Goal: Task Accomplishment & Management: Complete application form

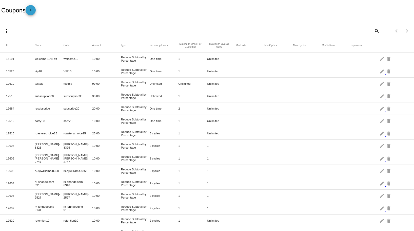
click at [34, 9] on mat-icon "add" at bounding box center [31, 11] width 6 height 6
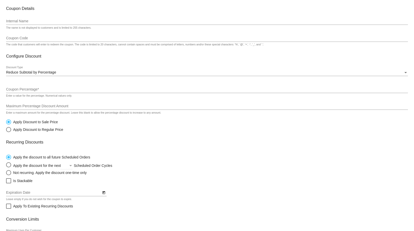
scroll to position [25, 0]
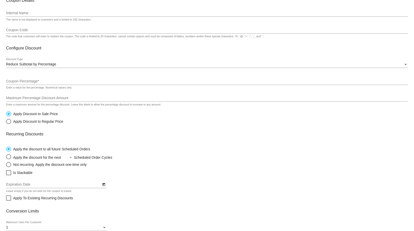
click at [29, 12] on input "Internal Name" at bounding box center [207, 13] width 402 height 4
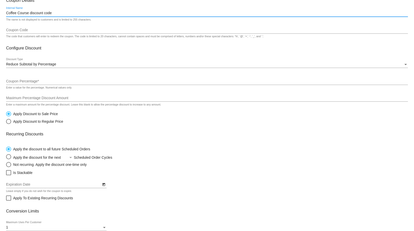
type input "Coffee Course discount code"
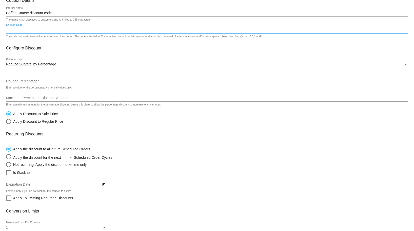
click at [21, 29] on input "Coupon Code" at bounding box center [207, 30] width 402 height 4
drag, startPoint x: 26, startPoint y: 31, endPoint x: -11, endPoint y: 34, distance: 36.9
click at [0, 34] on html "arrow_back Create Coupon Coupon Details Coffee Course discount code Internal Na…" at bounding box center [207, 115] width 414 height 231
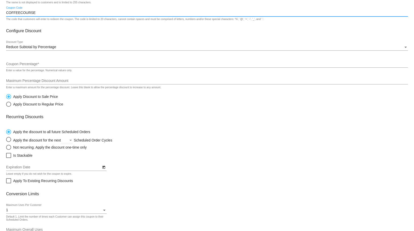
scroll to position [51, 0]
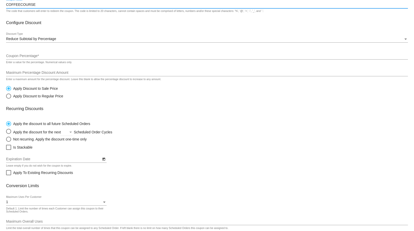
type input "COFFEECOURSE"
click at [404, 39] on div "Discount Type" at bounding box center [405, 38] width 3 height 1
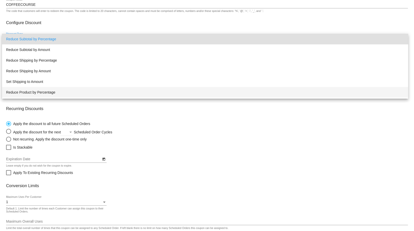
click at [59, 93] on span "Reduce Product by Percentage" at bounding box center [205, 92] width 398 height 11
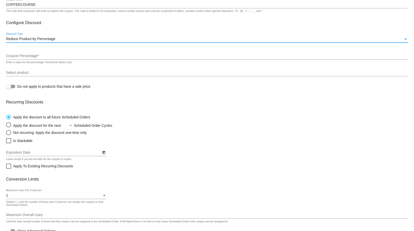
click at [35, 55] on input "Coupon Percentage *" at bounding box center [207, 56] width 402 height 4
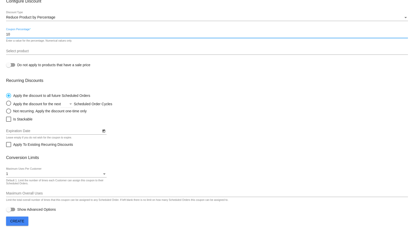
scroll to position [73, 0]
type input "10"
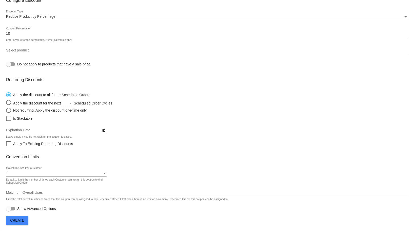
click at [109, 69] on div "Select product Do not apply to products that have a sale price" at bounding box center [207, 57] width 402 height 26
click at [8, 103] on div "Select an option" at bounding box center [8, 102] width 5 height 5
click at [6, 103] on input "Apply the discount for the next Scheduled Order Cycles" at bounding box center [6, 102] width 0 height 0
radio input "true"
click at [68, 102] on span "Select an option" at bounding box center [67, 103] width 1 height 4
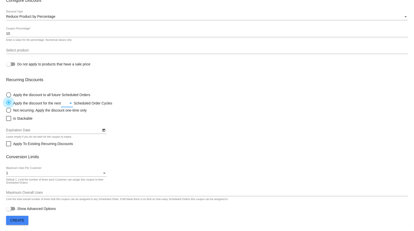
click at [6, 102] on input "Apply the discount for the next Scheduled Order Cycles" at bounding box center [6, 102] width 0 height 0
click at [70, 124] on span "3" at bounding box center [72, 124] width 20 height 11
click at [10, 208] on div at bounding box center [8, 208] width 5 height 5
click at [9, 210] on input "Show Advanced Options" at bounding box center [8, 210] width 0 height 0
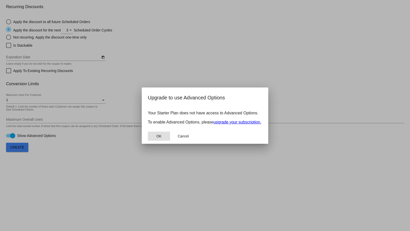
click at [164, 138] on button "OK" at bounding box center [159, 135] width 22 height 9
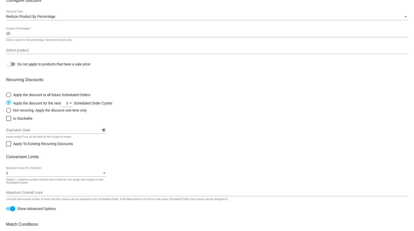
click at [13, 207] on div at bounding box center [12, 208] width 5 height 5
click at [9, 210] on input "Show Advanced Options" at bounding box center [8, 210] width 0 height 0
checkbox input "false"
click at [20, 219] on span "Create" at bounding box center [17, 220] width 14 height 4
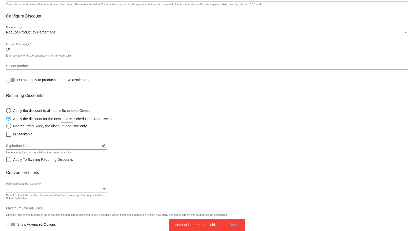
scroll to position [0, 0]
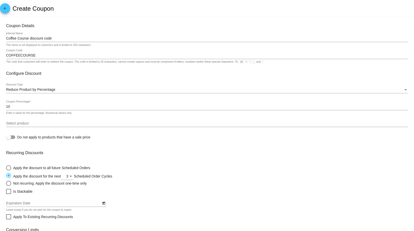
click at [21, 124] on input "Select product" at bounding box center [207, 123] width 402 height 4
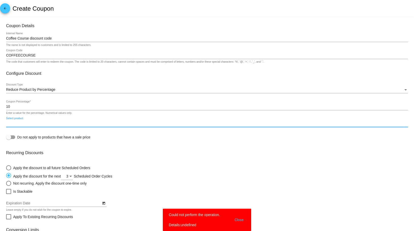
click at [239, 220] on button "Close" at bounding box center [239, 219] width 12 height 15
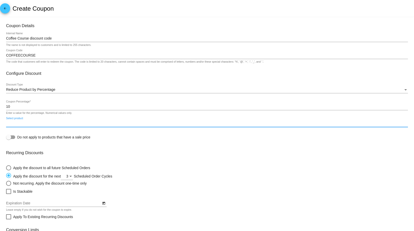
click at [26, 123] on input "Select product" at bounding box center [207, 123] width 402 height 4
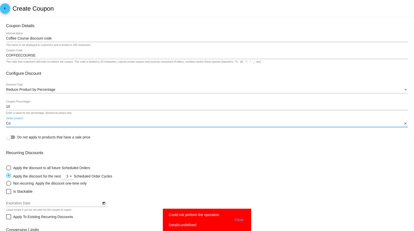
type input "C"
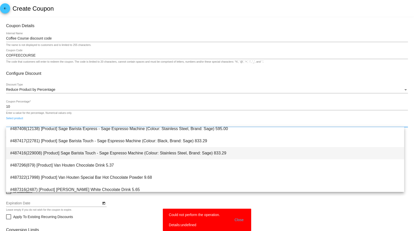
scroll to position [445, 0]
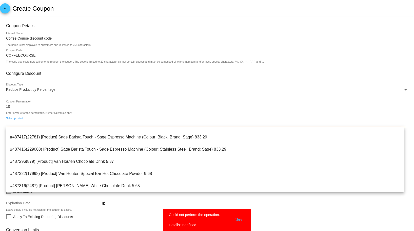
click at [61, 113] on div "Enter a value for the percentage. Numerical values only." at bounding box center [39, 112] width 66 height 3
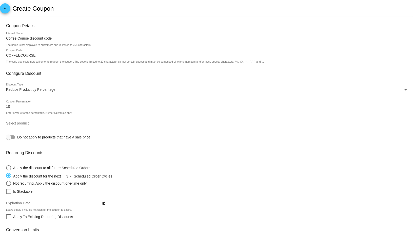
click at [30, 122] on input "Select product" at bounding box center [207, 123] width 402 height 4
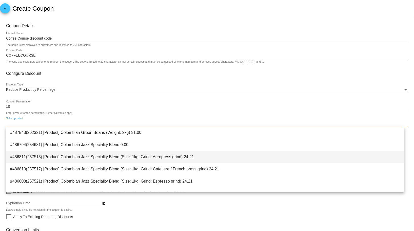
scroll to position [51, 0]
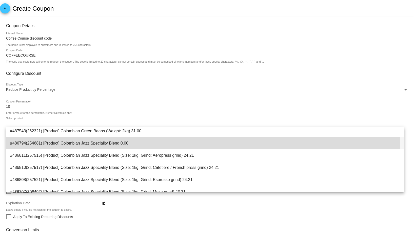
click at [113, 142] on span "#486794(254681) [Product] Colombian Jazz Speciality Blend 0.00" at bounding box center [205, 143] width 390 height 12
type input "[Product] Colombian Jazz Speciality Blend"
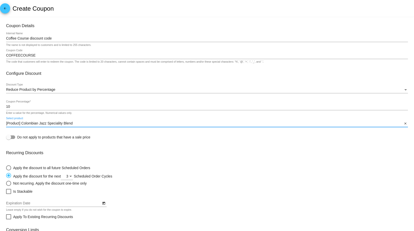
click at [87, 124] on input "[Product] Colombian Jazz Speciality Blend" at bounding box center [204, 123] width 396 height 4
click at [87, 123] on input "[Product] Colombian Jazz Speciality Blend" at bounding box center [204, 123] width 396 height 4
click at [86, 123] on input "[Product] Colombian Jazz Speciality Blend" at bounding box center [204, 123] width 396 height 4
click at [11, 123] on input "[Product] Colombian Jazz Speciality Blend" at bounding box center [204, 123] width 396 height 4
click at [18, 118] on div "[Product] Colombian Jazz Speciality Blend Select product" at bounding box center [204, 122] width 396 height 10
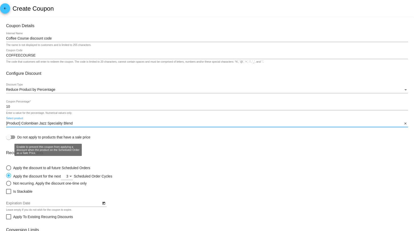
click at [17, 137] on label "Do not apply to products that have a sale price" at bounding box center [48, 137] width 84 height 6
click at [9, 139] on input "Do not apply to products that have a sale price" at bounding box center [8, 139] width 0 height 0
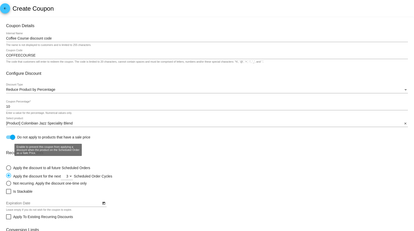
click at [15, 135] on div at bounding box center [12, 136] width 5 height 5
click at [9, 139] on input "Do not apply to products that have a sale price" at bounding box center [8, 139] width 0 height 0
checkbox input "false"
click at [16, 117] on mat-card-content "Coupon Details Coffee Course discount code Internal Name The name is not displa…" at bounding box center [207, 153] width 402 height 261
drag, startPoint x: 42, startPoint y: 125, endPoint x: 99, endPoint y: 122, distance: 57.5
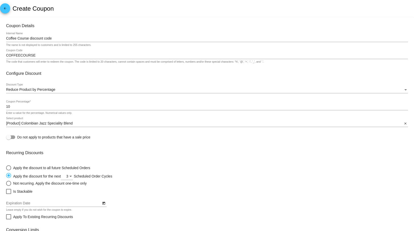
click at [46, 124] on input "[Product] Colombian Jazz Speciality Blend" at bounding box center [204, 123] width 396 height 4
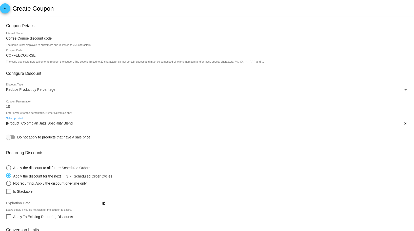
click at [89, 123] on input "[Product] Colombian Jazz Speciality Blend" at bounding box center [204, 123] width 396 height 4
click at [347, 122] on input "[Product] Colombian Jazz Speciality Blend" at bounding box center [204, 123] width 396 height 4
click at [11, 125] on input "[Product] Colombian Jazz Speciality Blend" at bounding box center [204, 123] width 396 height 4
click at [84, 125] on input "[Product] Colombian Jazz Speciality Blend" at bounding box center [204, 123] width 396 height 4
click at [403, 124] on mat-icon "close" at bounding box center [405, 123] width 4 height 4
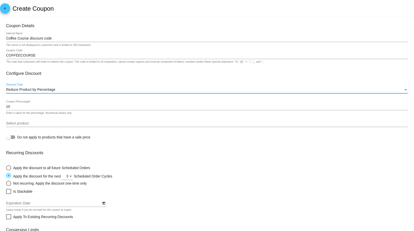
click at [68, 90] on div "Reduce Product by Percentage" at bounding box center [204, 90] width 397 height 4
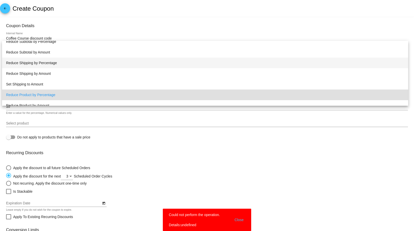
scroll to position [0, 0]
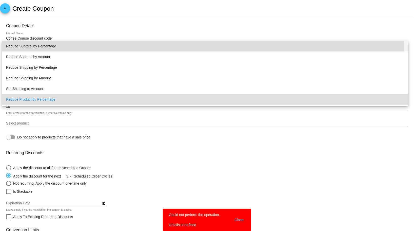
click at [40, 48] on span "Reduce Subtotal by Percentage" at bounding box center [205, 46] width 398 height 11
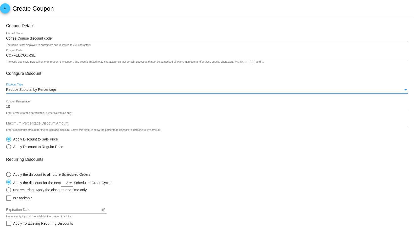
click at [37, 124] on input "Maximum Percentage Discount Amount" at bounding box center [207, 123] width 402 height 4
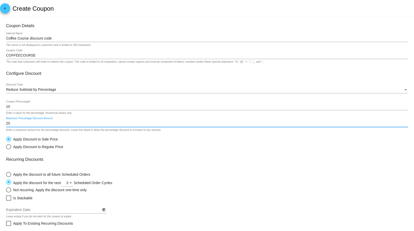
type input "20"
click at [136, 139] on div "Apply Discount to Sale Price Apply Discount to Regular Price" at bounding box center [207, 141] width 402 height 15
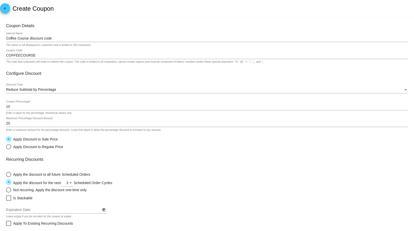
click at [7, 147] on div "Select an option" at bounding box center [8, 146] width 5 height 5
click at [6, 147] on input "Apply Discount to Regular Price" at bounding box center [6, 146] width 0 height 0
radio input "true"
click at [9, 139] on div "Select an option" at bounding box center [8, 138] width 5 height 5
click at [6, 139] on input "Apply Discount to Sale Price" at bounding box center [6, 139] width 0 height 0
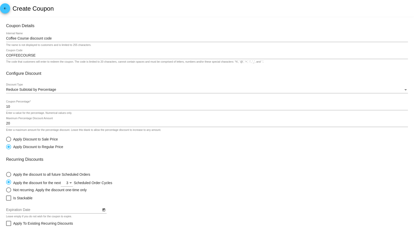
radio input "true"
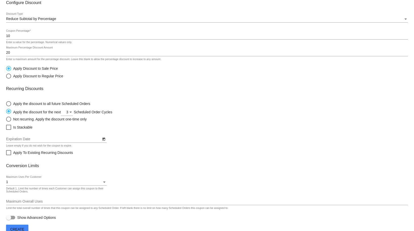
scroll to position [79, 0]
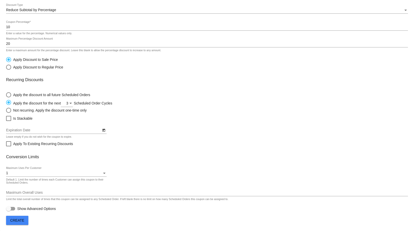
click at [18, 218] on span "Create" at bounding box center [17, 220] width 14 height 4
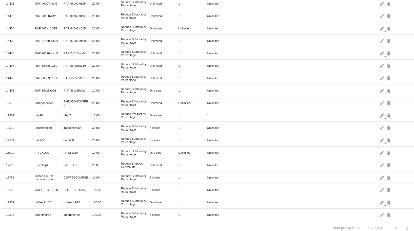
scroll to position [299, 0]
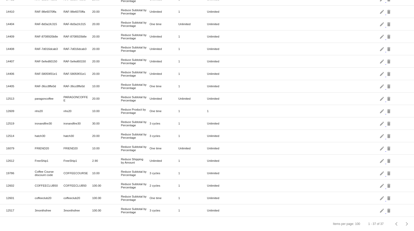
drag, startPoint x: 53, startPoint y: 171, endPoint x: 29, endPoint y: 168, distance: 24.0
click at [29, 168] on mat-row "19786 Coffee Course discount code COFFEECOURSE 10.00 Reduce Subtotal by Percent…" at bounding box center [207, 173] width 414 height 12
copy mat-row "Coffee Course discount code"
click at [155, 171] on mat-cell "3 cycles" at bounding box center [164, 173] width 29 height 6
